Goal: Check status: Check status

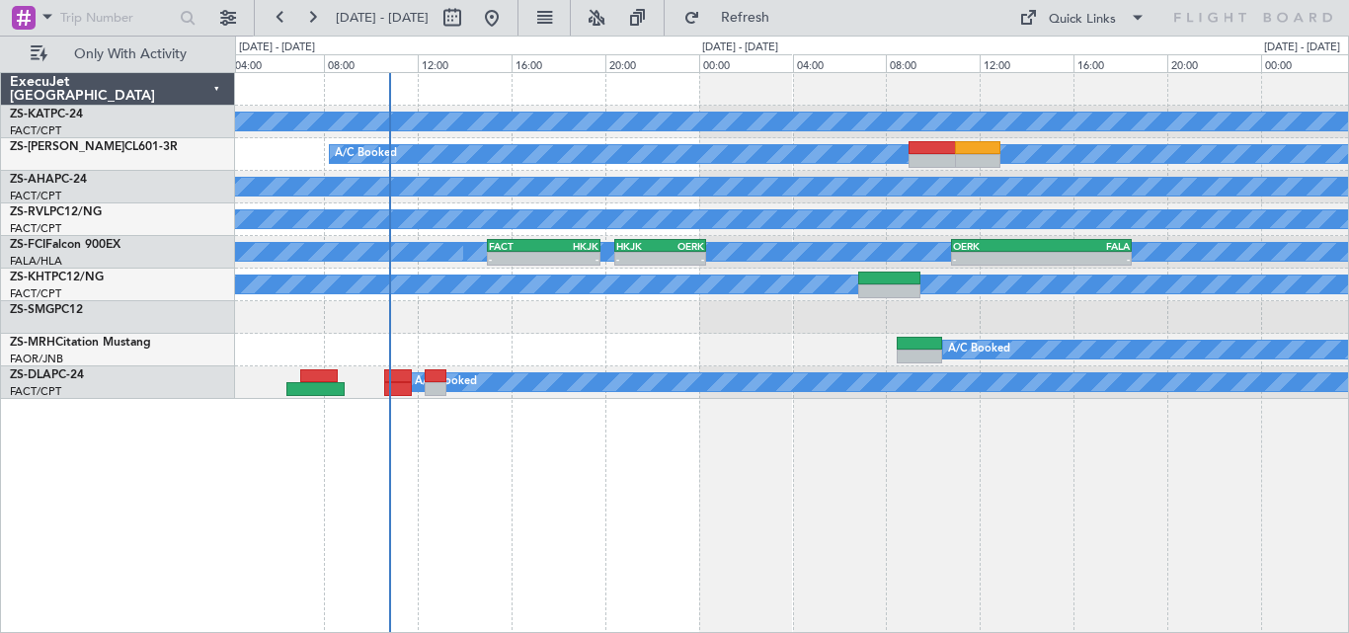
click at [1072, 482] on div "A/C Unavailable A/C Booked A/C Booked A/C Booked A/C Booked A/C Booked - - FACT…" at bounding box center [792, 352] width 1114 height 561
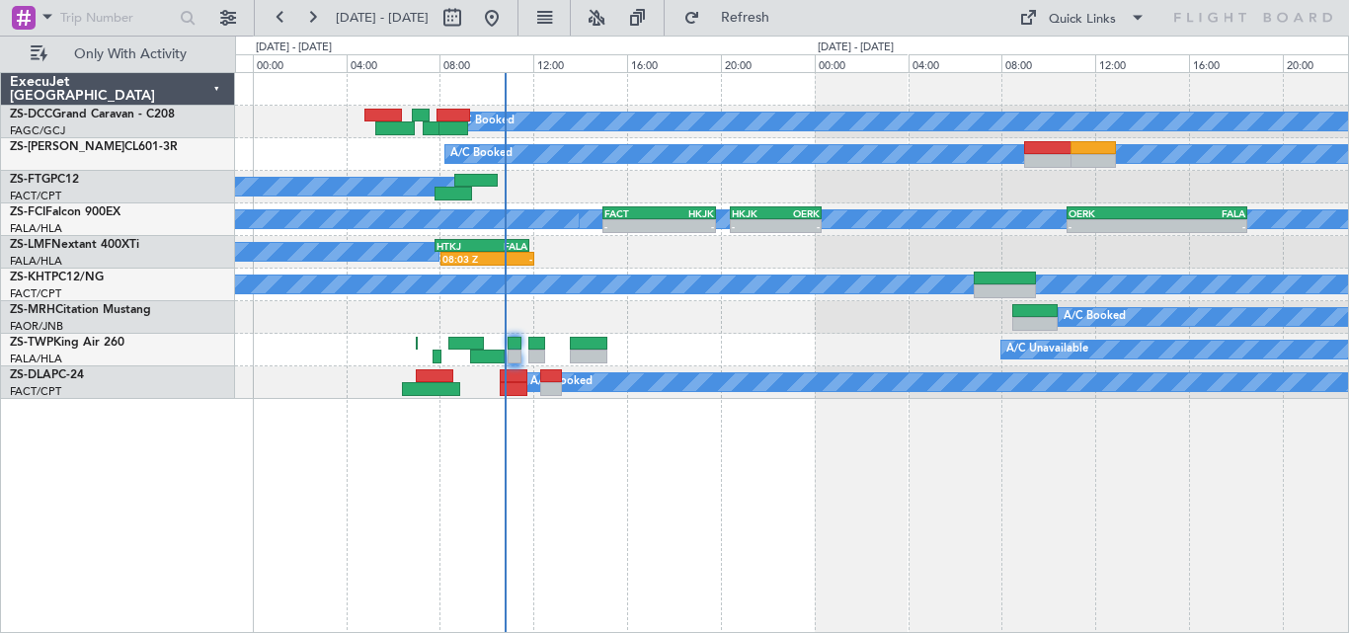
click at [588, 258] on div "A/C Booked A/C Booked 08:03 Z - HTKJ 07:50 Z FALA 11:50 Z 12:08 Z 15:57 Z FALA …" at bounding box center [791, 252] width 1113 height 33
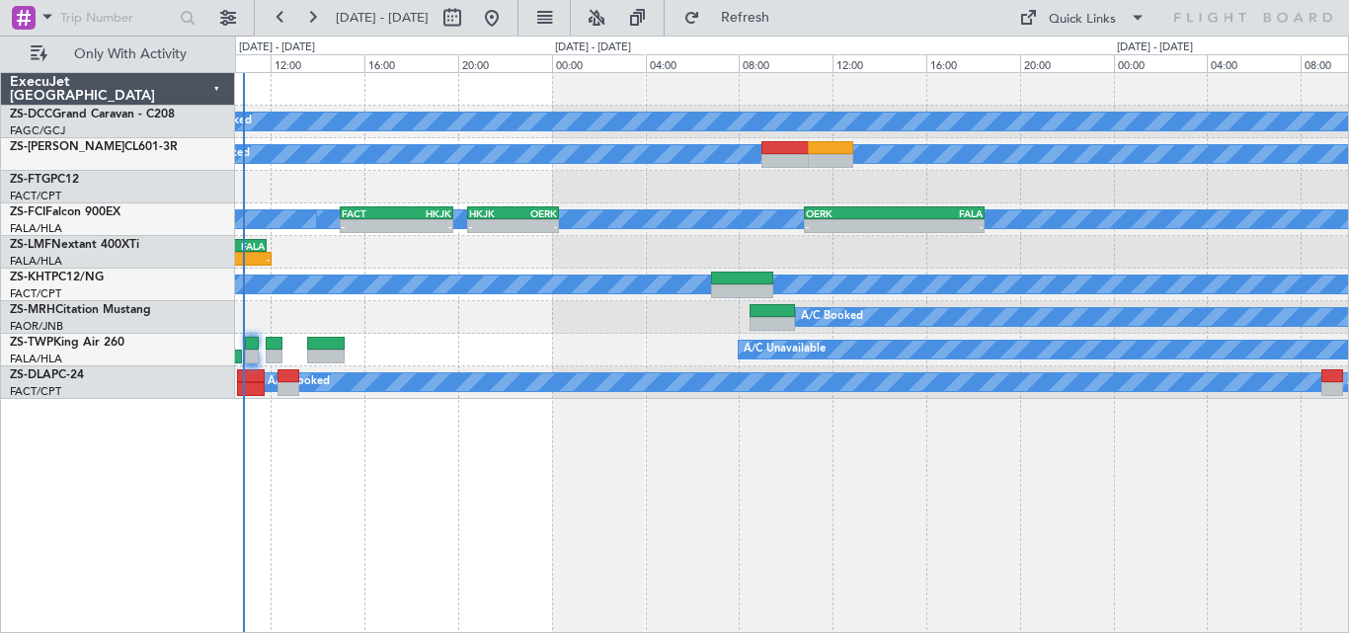
click at [512, 359] on div "A/C Unavailable A/C Booked A/C Booked" at bounding box center [791, 350] width 1113 height 33
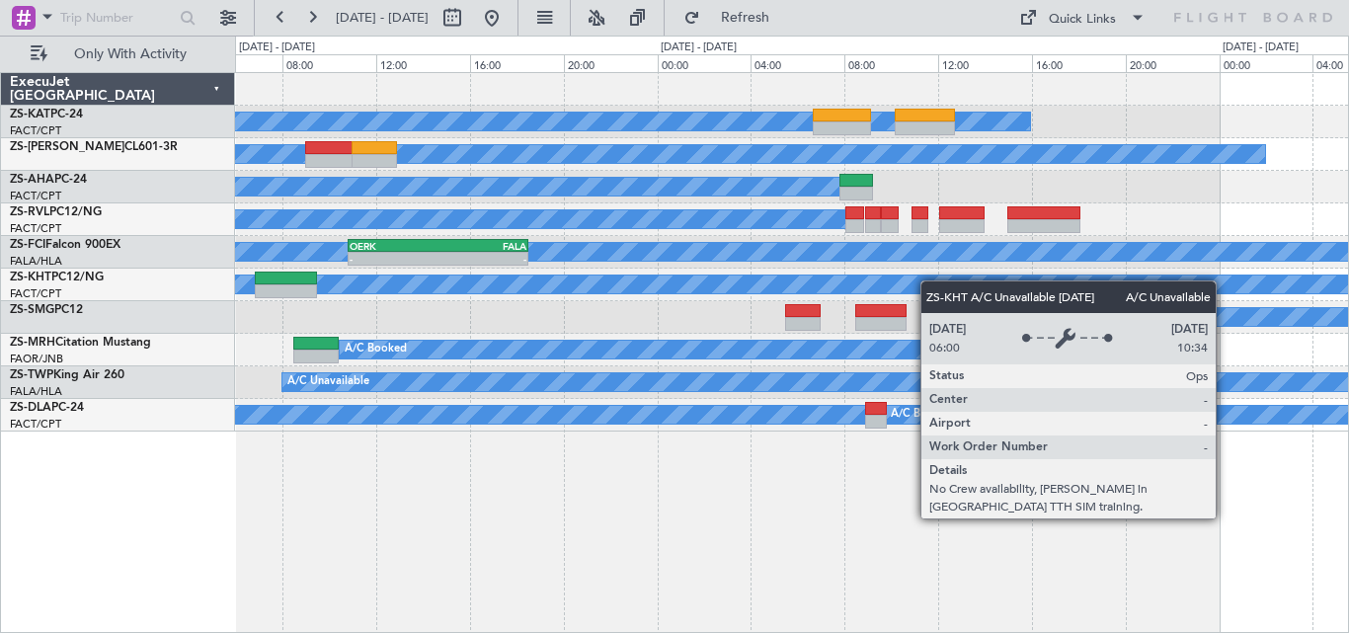
click at [826, 280] on div "A/C Unavailable A/C Booked A/C Booked A/C Booked A/C Booked A/C Booked A/C Book…" at bounding box center [791, 252] width 1113 height 358
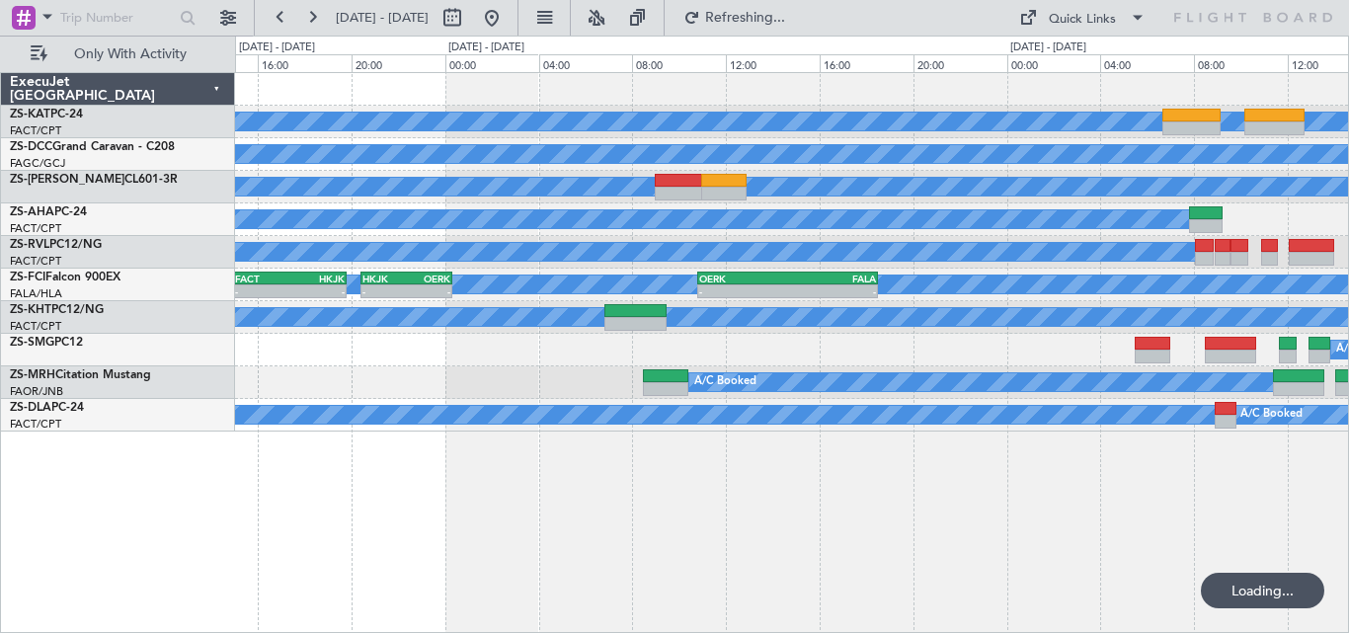
click at [950, 198] on div "A/C Booked" at bounding box center [791, 187] width 1113 height 33
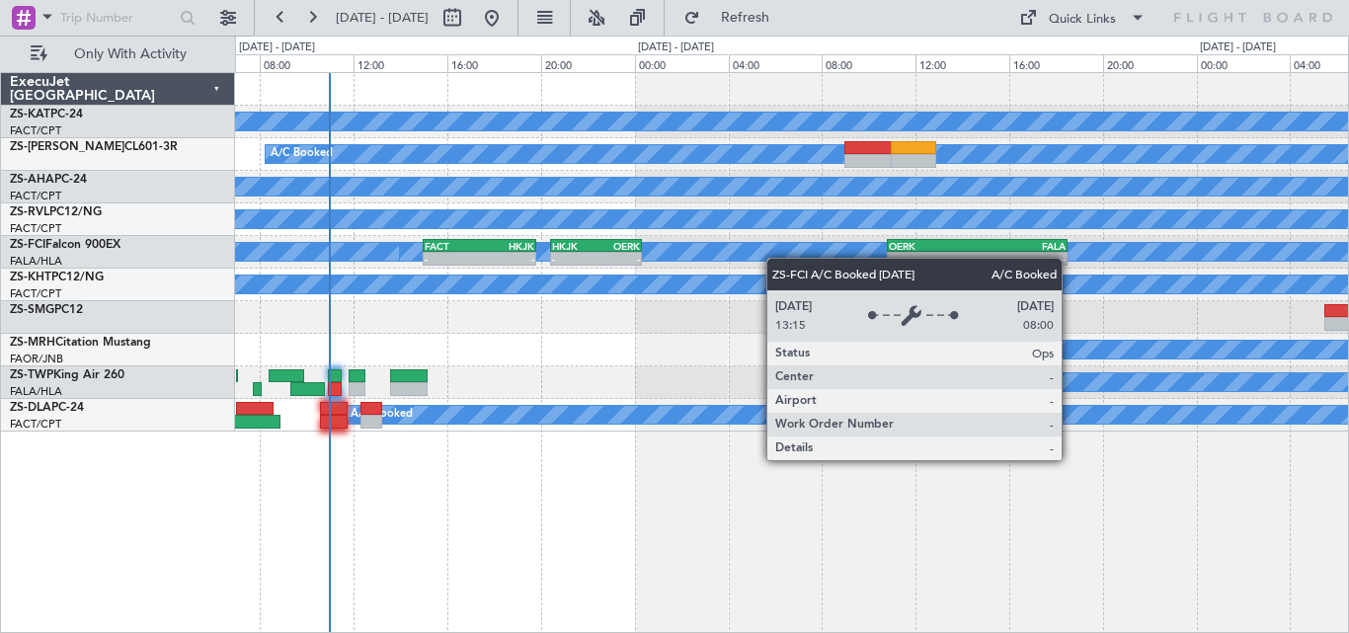
click at [808, 238] on div "A/C Booked A/C Booked - - FACT 15:00 Z HKJK 19:50 Z - - HKJK 20:25 Z OERK 00:20…" at bounding box center [791, 252] width 1113 height 33
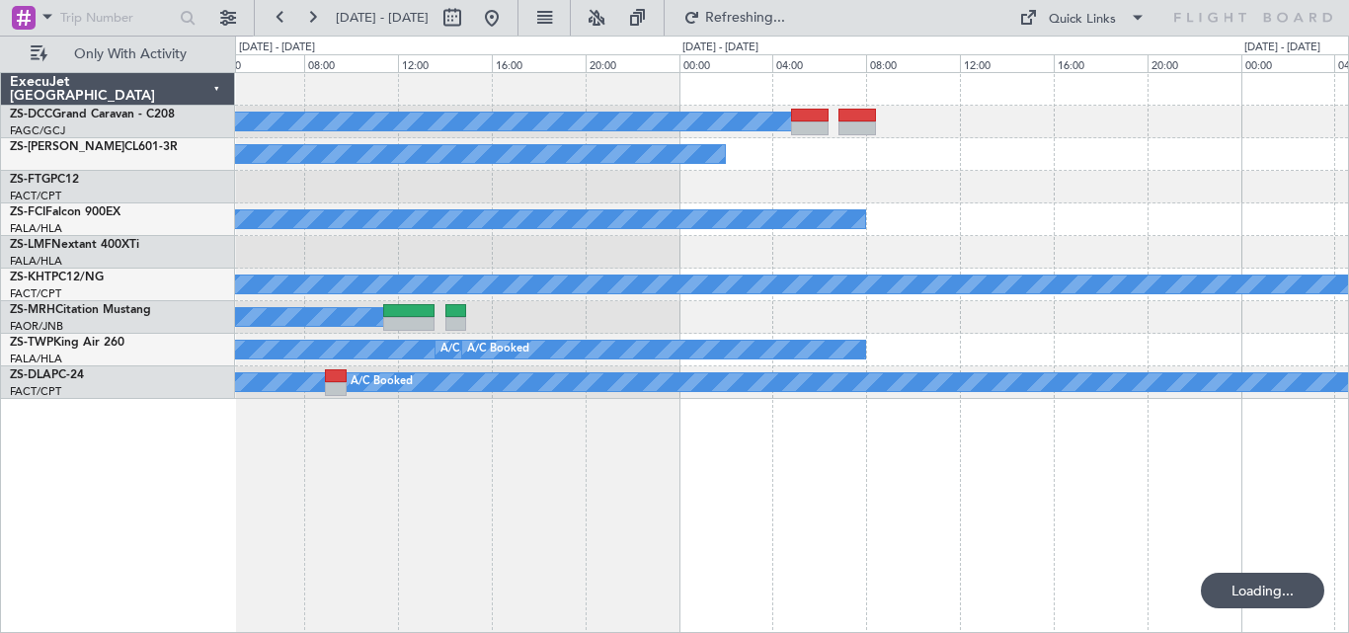
click at [0, 508] on html "[DATE] - [DATE] Refreshing... Quick Links Only With Activity A/C Booked A/C Boo…" at bounding box center [674, 316] width 1349 height 633
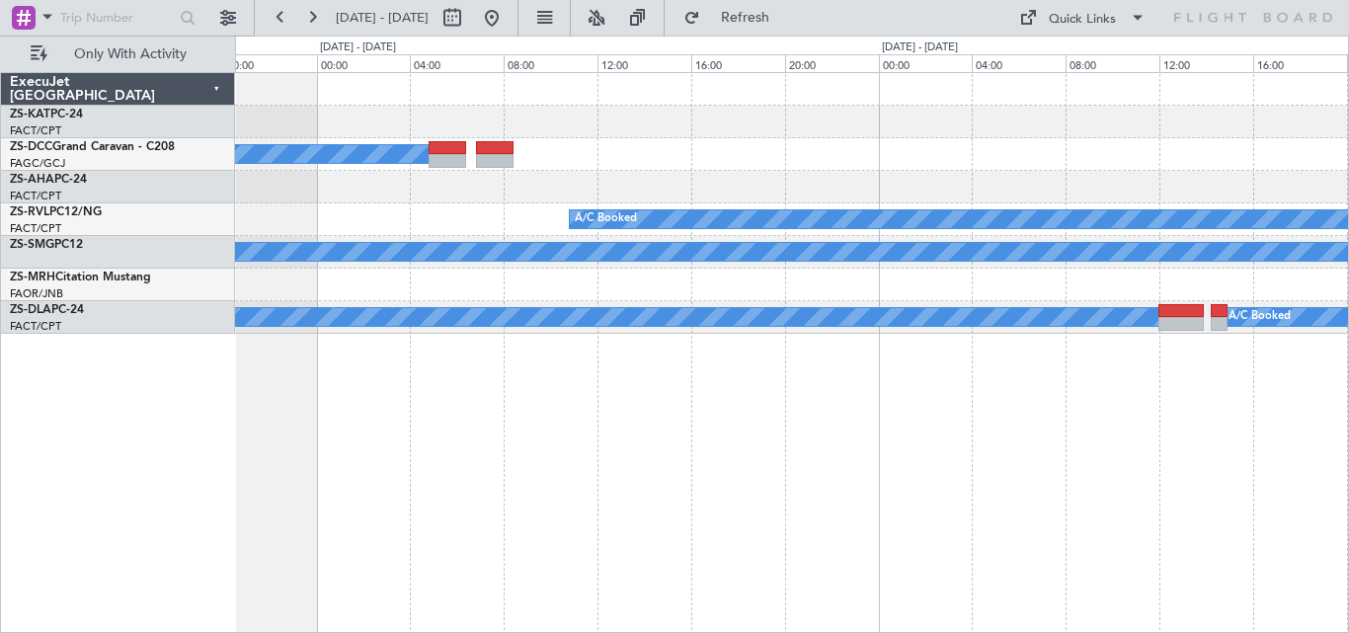
click at [425, 298] on div "A/C Unavailable A/C Booked A/C Booked A/C Booked A/C Booked A/C Booked A/C Book…" at bounding box center [791, 203] width 1113 height 261
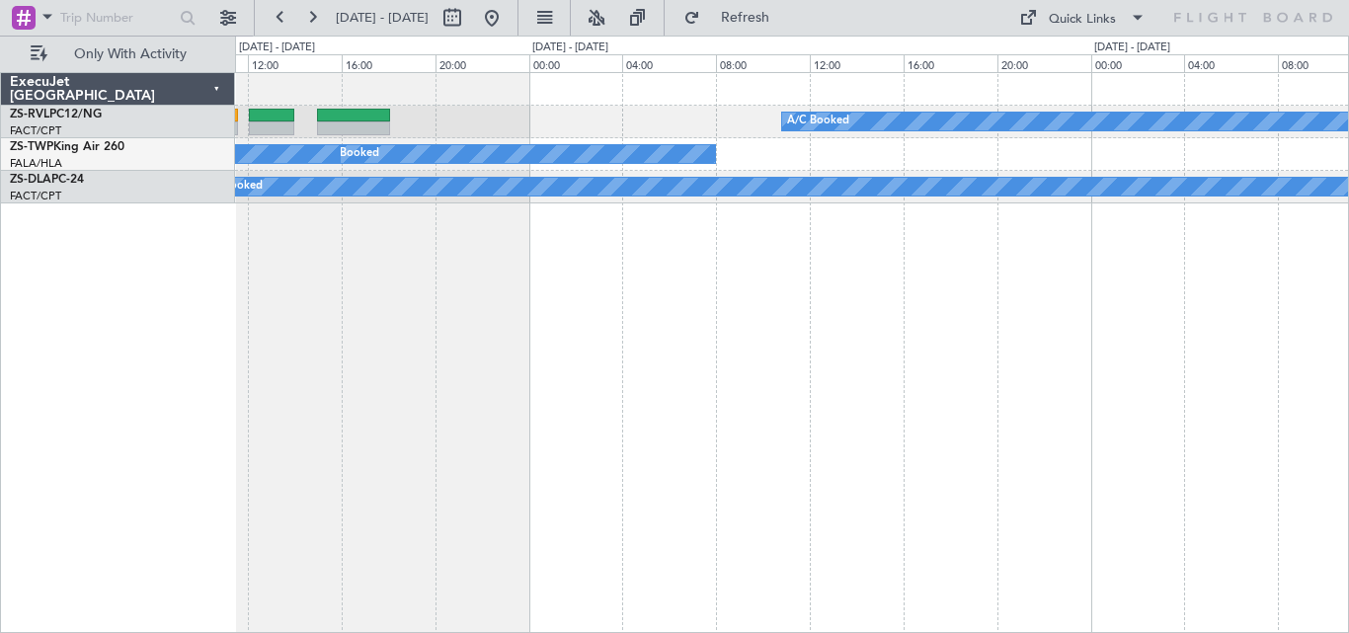
click at [1348, 402] on div "A/C Booked A/C Booked A/C Booked A/C Booked A/C Unavailable A/C Booked A/C Book…" at bounding box center [674, 334] width 1349 height 597
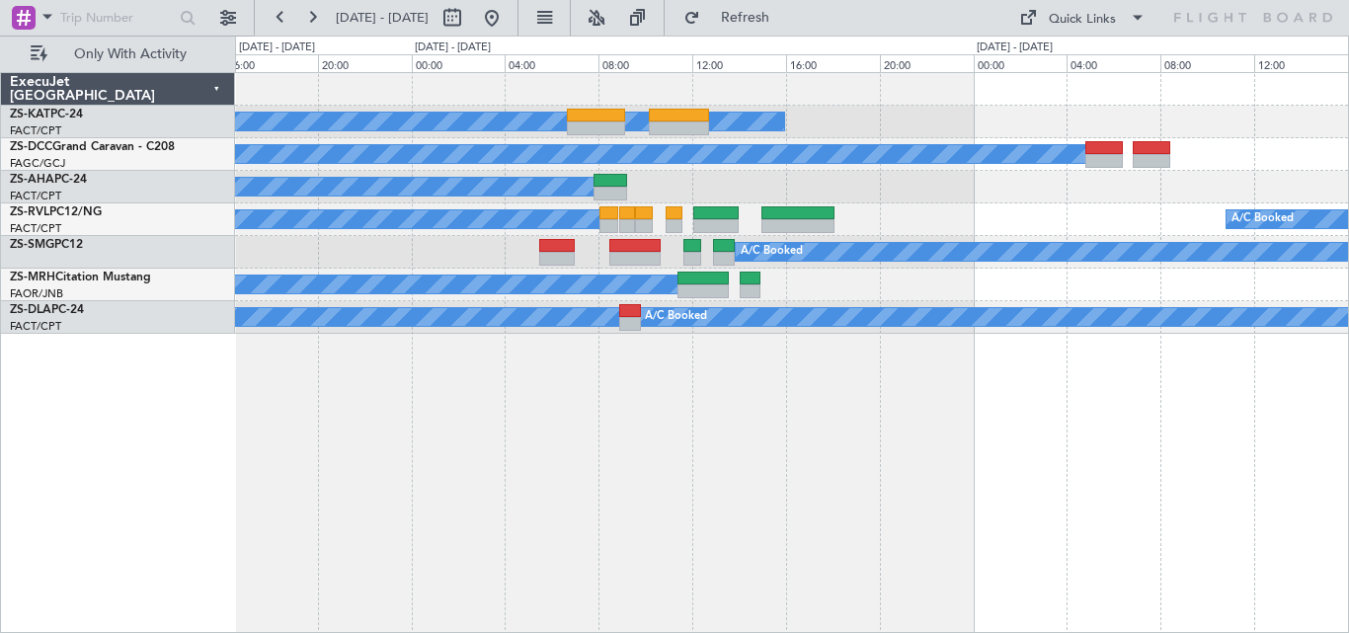
click at [818, 412] on div "A/C Unavailable A/C Booked A/C Booked A/C Booked A/C Booked A/C Booked A/C Book…" at bounding box center [792, 352] width 1114 height 561
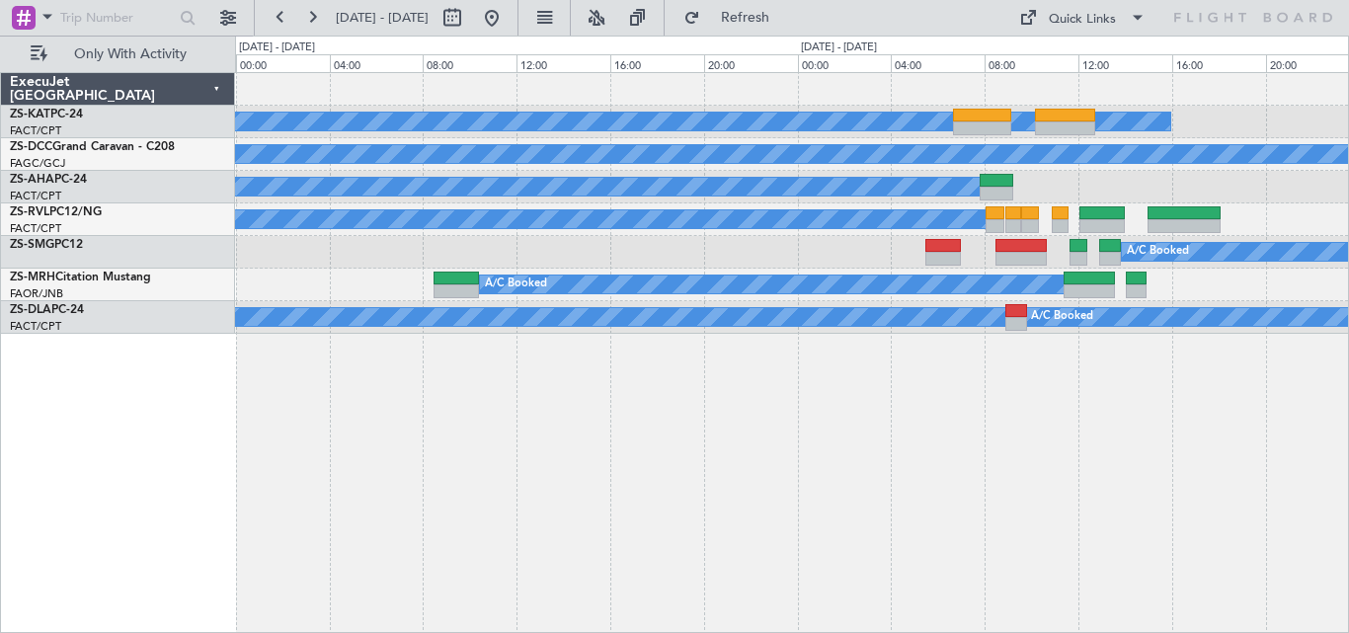
click at [1161, 415] on div "A/C Unavailable A/C Booked A/C Booked A/C Booked A/C Booked A/C Booked A/C Book…" at bounding box center [792, 352] width 1114 height 561
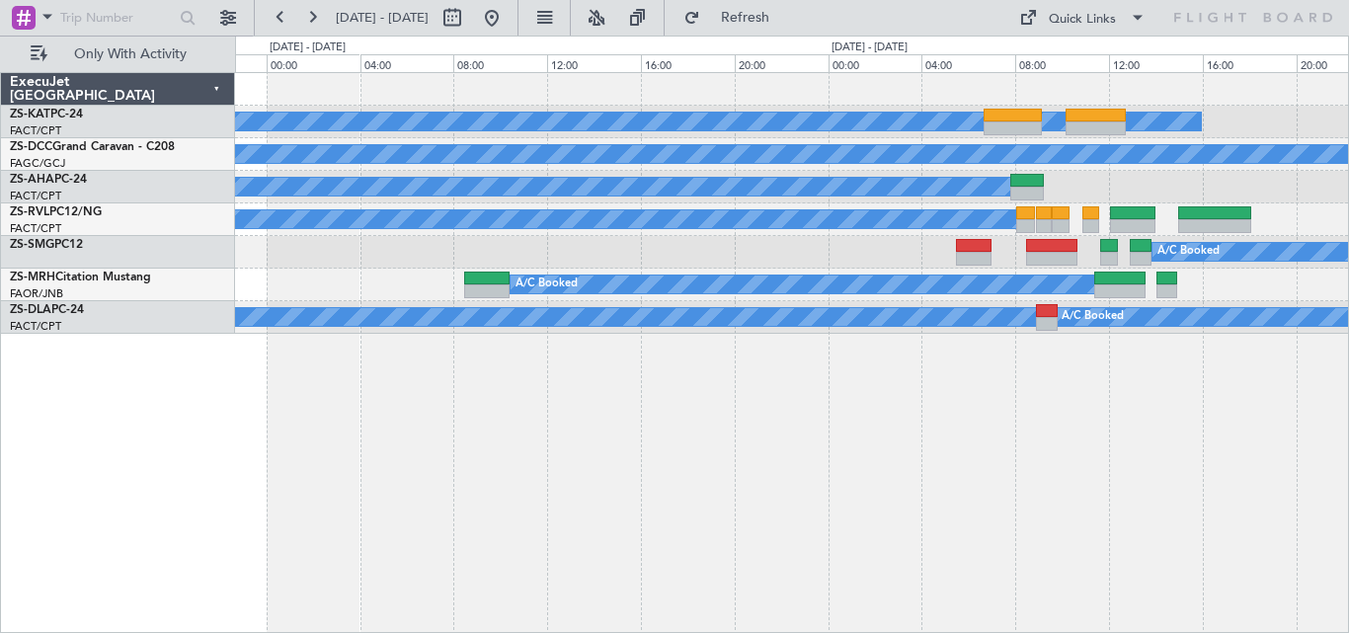
click at [1180, 372] on div "A/C Unavailable A/C Booked A/C Booked A/C Booked A/C Booked A/C Booked A/C Book…" at bounding box center [792, 352] width 1114 height 561
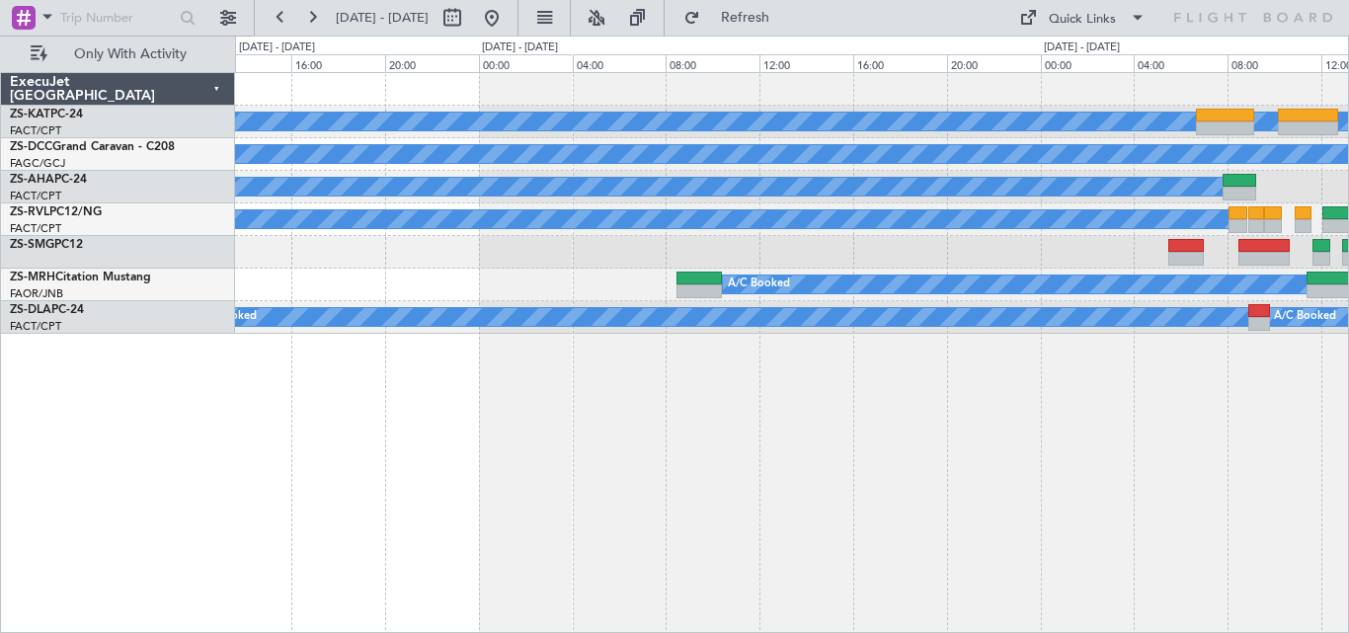
click at [1168, 370] on div "A/C Unavailable A/C Booked A/C Booked A/C Booked A/C Booked A/C Booked A/C Book…" at bounding box center [792, 352] width 1114 height 561
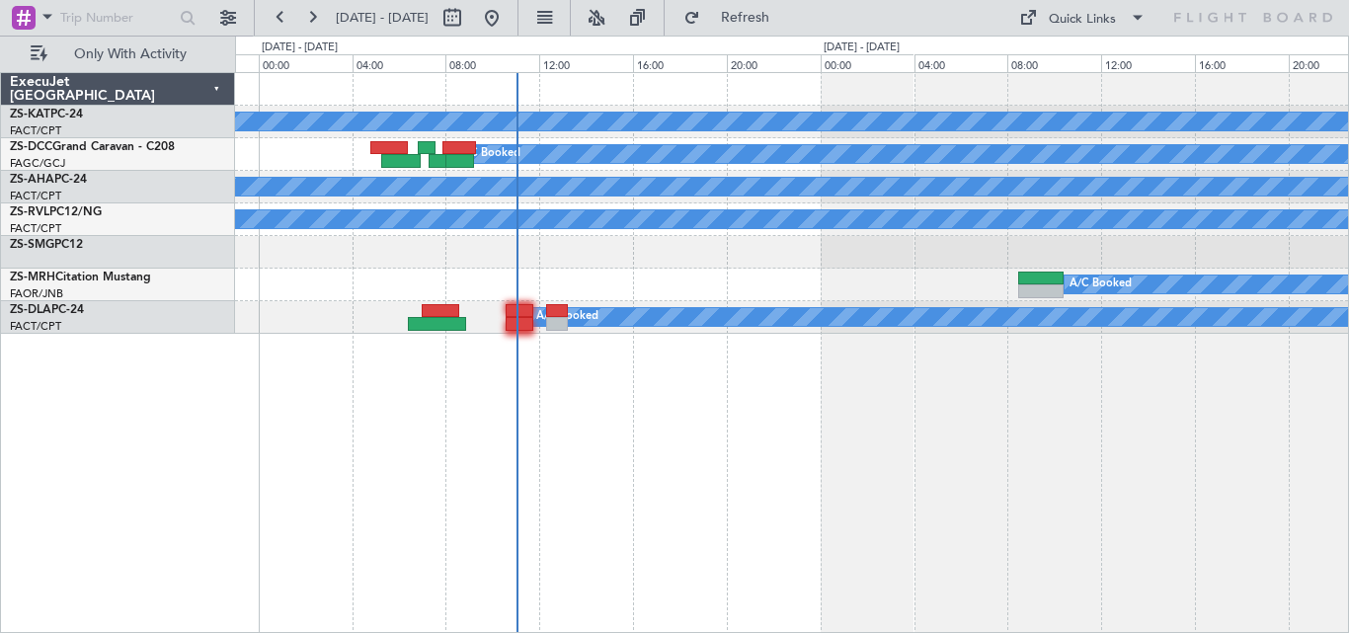
click at [1129, 369] on div "A/C Unavailable A/C Booked A/C Booked A/C Booked A/C Booked A/C Booked A/C Book…" at bounding box center [792, 352] width 1114 height 561
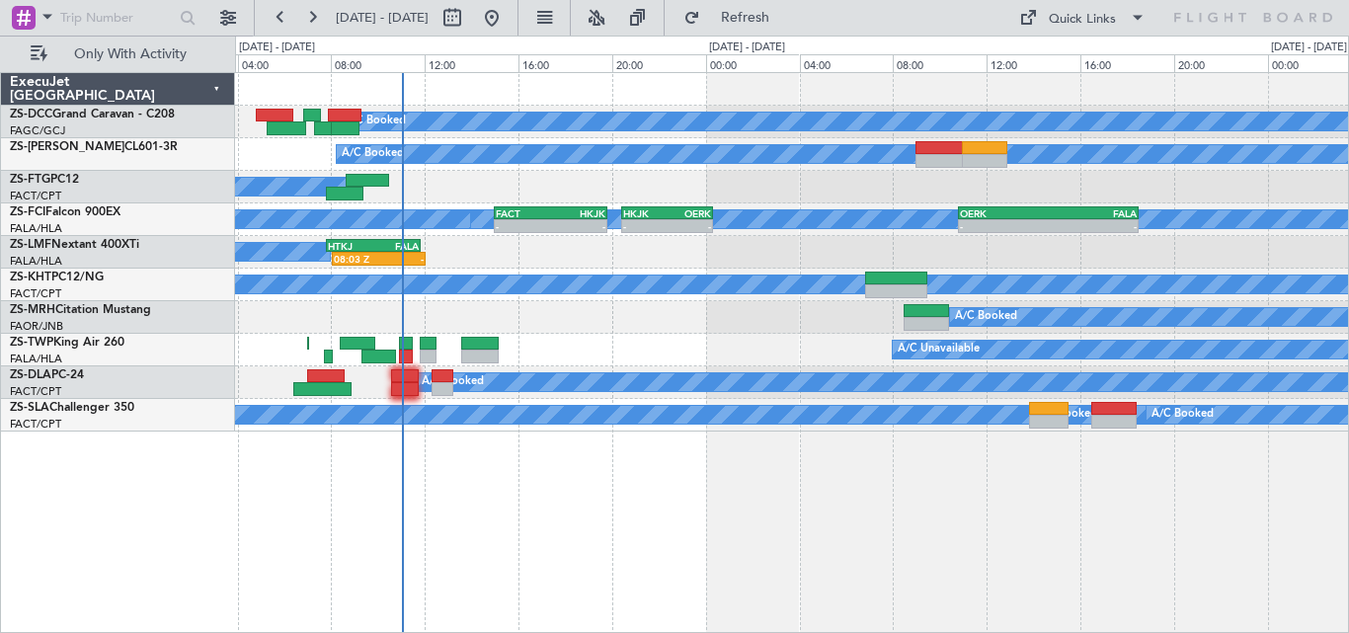
click at [916, 208] on div "A/C Booked A/C Booked A/C Booked A/C Booked A/C Booked A/C Booked - - FACT 15:0…" at bounding box center [791, 252] width 1113 height 358
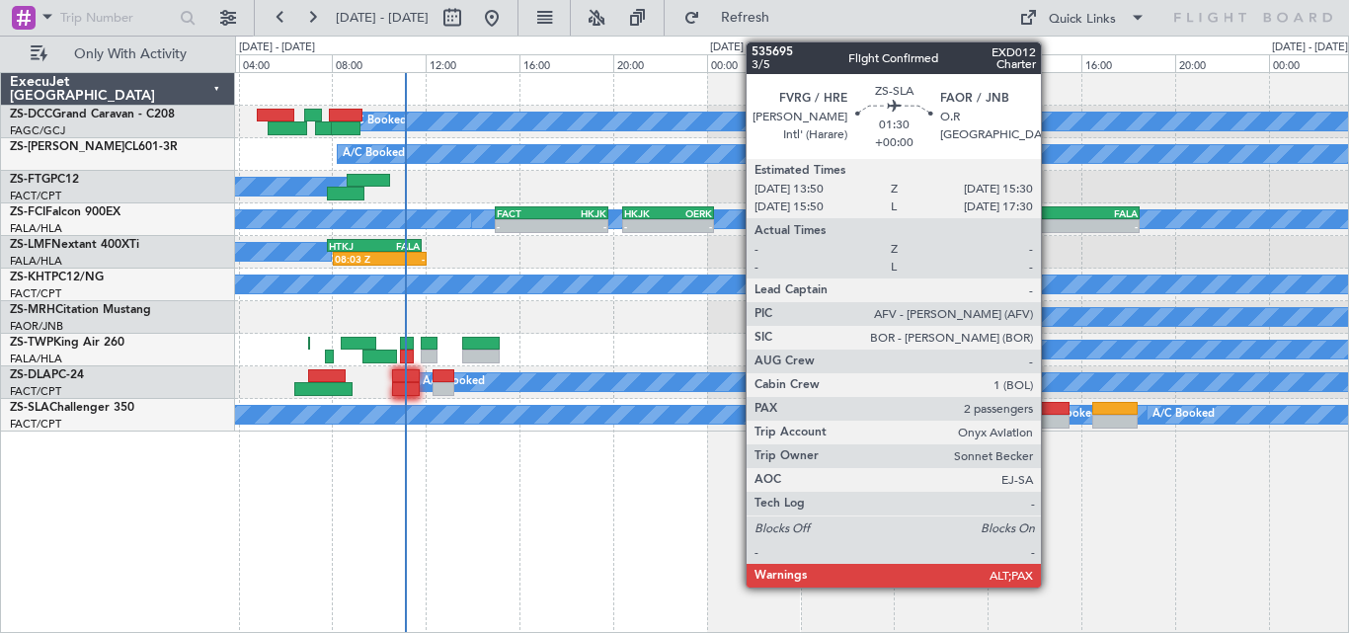
click at [1050, 410] on div at bounding box center [1049, 409] width 39 height 14
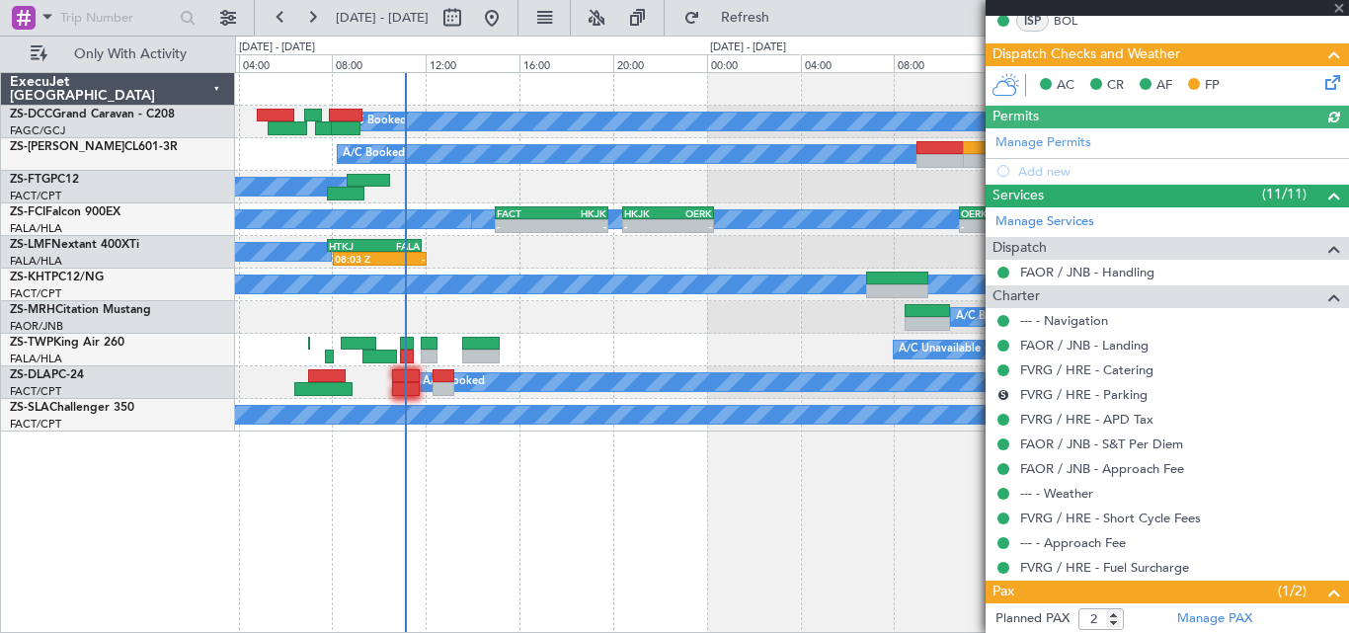
scroll to position [497, 0]
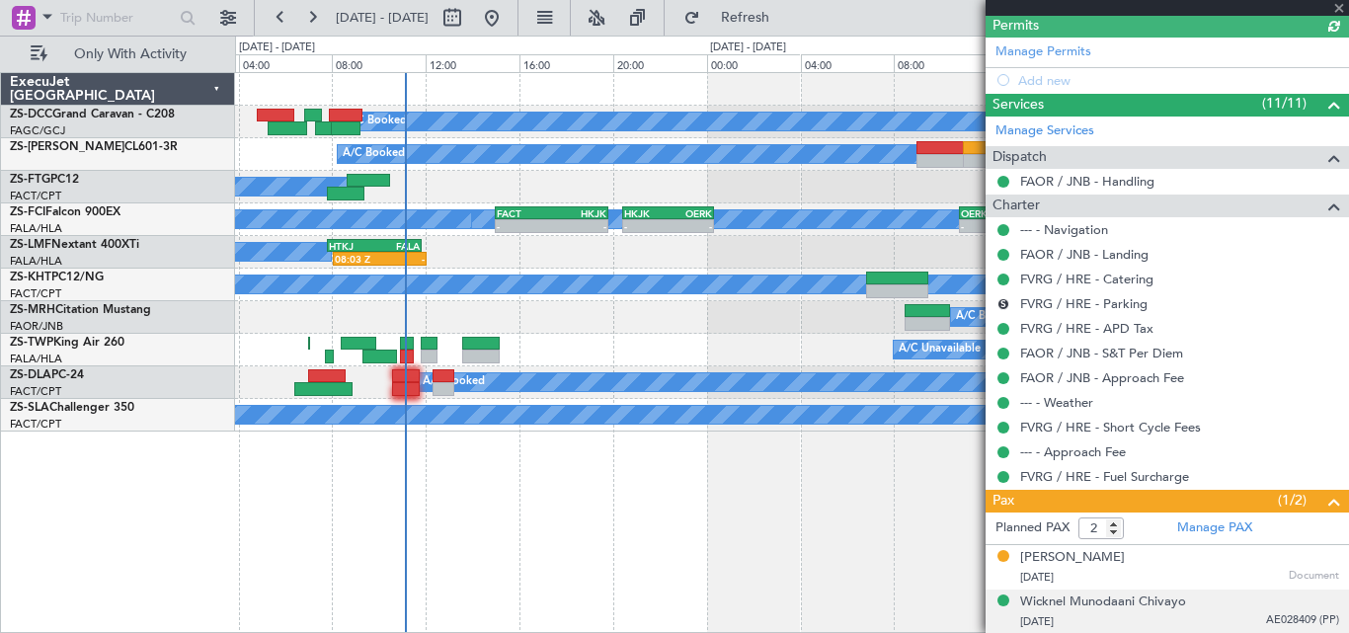
click at [1156, 613] on div "[DATE] AE028409 (PP)" at bounding box center [1179, 622] width 319 height 20
click at [1077, 563] on div "[PERSON_NAME]" at bounding box center [1072, 558] width 105 height 20
click at [1336, 7] on span at bounding box center [1339, 9] width 20 height 18
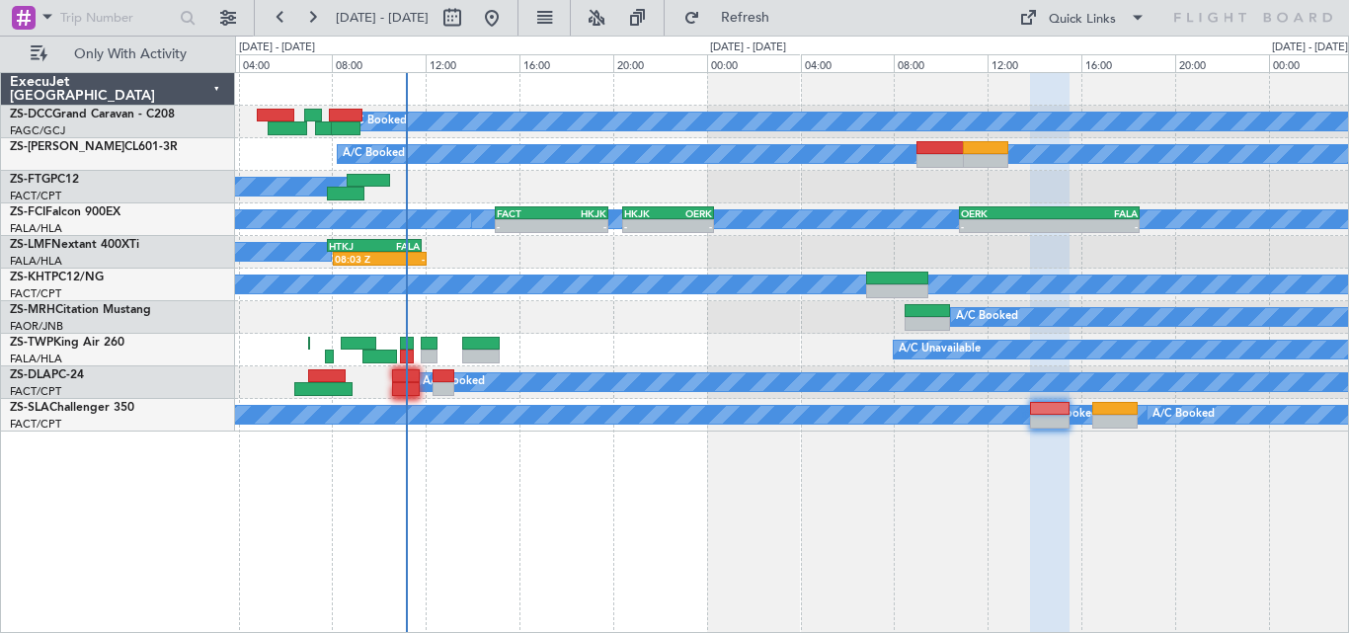
type input "0"
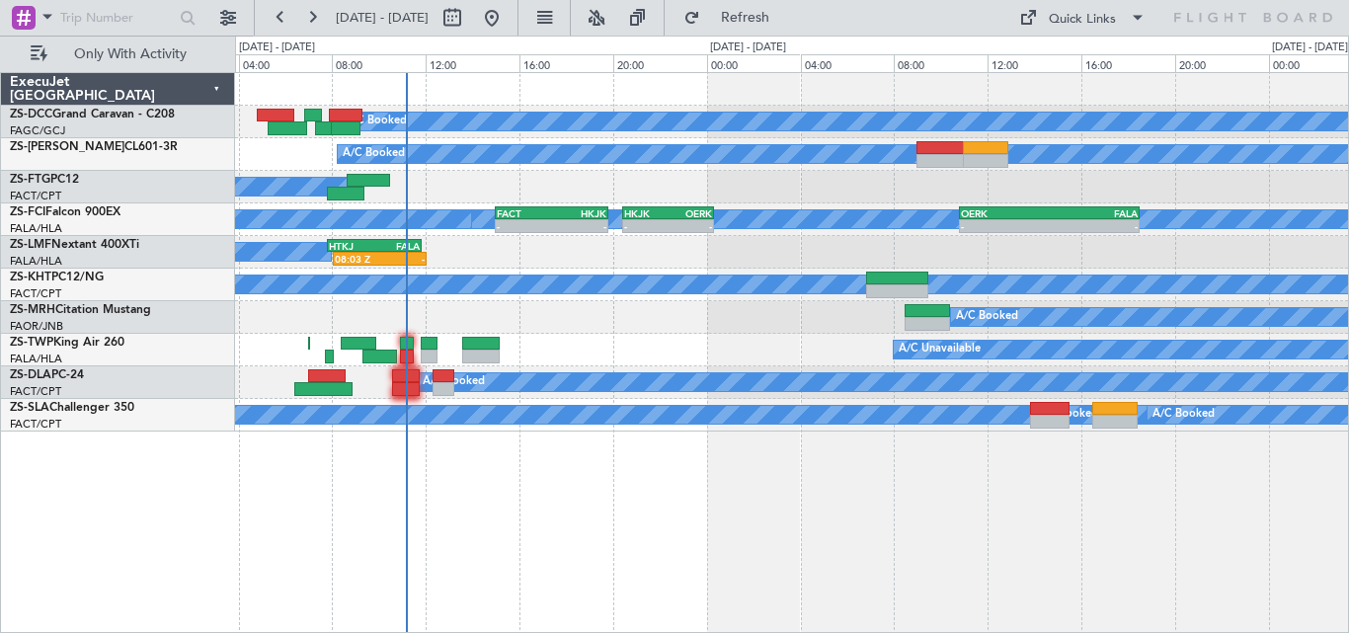
click at [634, 492] on div "A/C Booked A/C Booked A/C Booked A/C Booked A/C Booked A/C Booked - - FACT 15:0…" at bounding box center [792, 352] width 1114 height 561
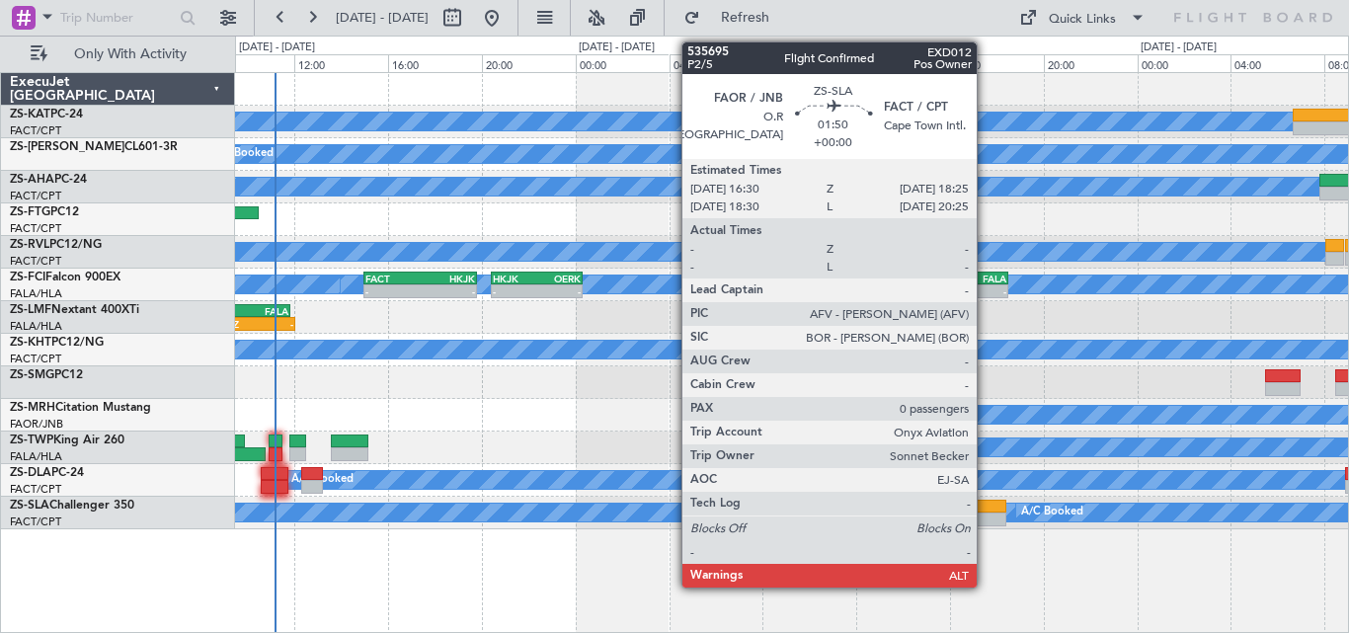
click at [985, 514] on div at bounding box center [983, 519] width 45 height 14
